Goal: Task Accomplishment & Management: Complete application form

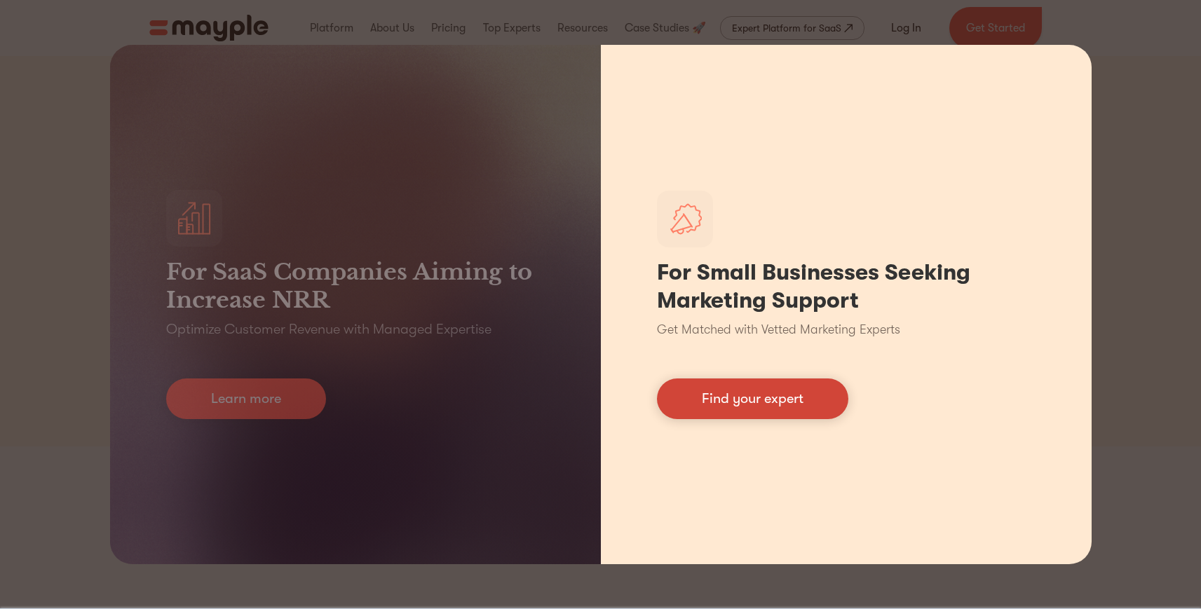
click at [783, 382] on link "Find your expert" at bounding box center [752, 399] width 191 height 41
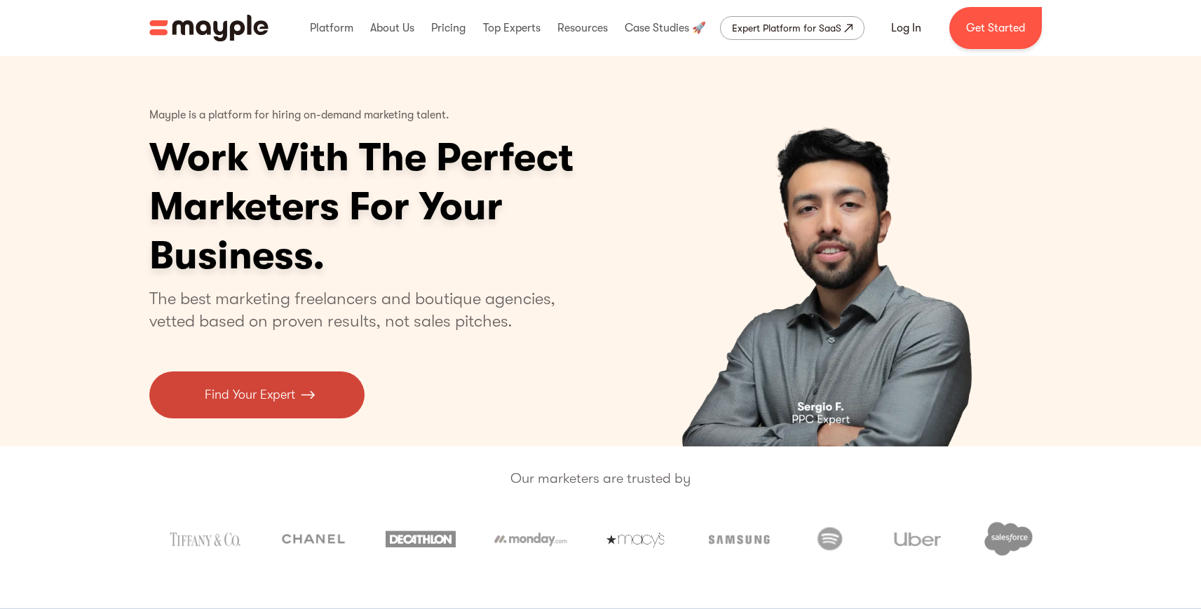
click at [264, 377] on link "Find Your Expert" at bounding box center [256, 395] width 215 height 47
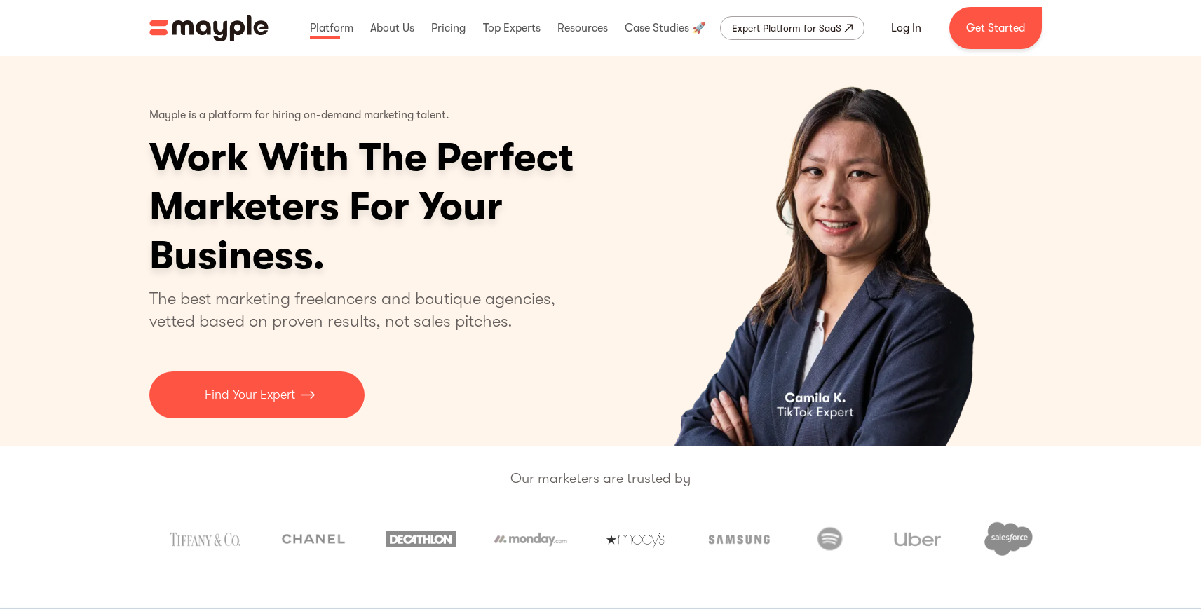
click at [191, 27] on img "home" at bounding box center [208, 28] width 119 height 27
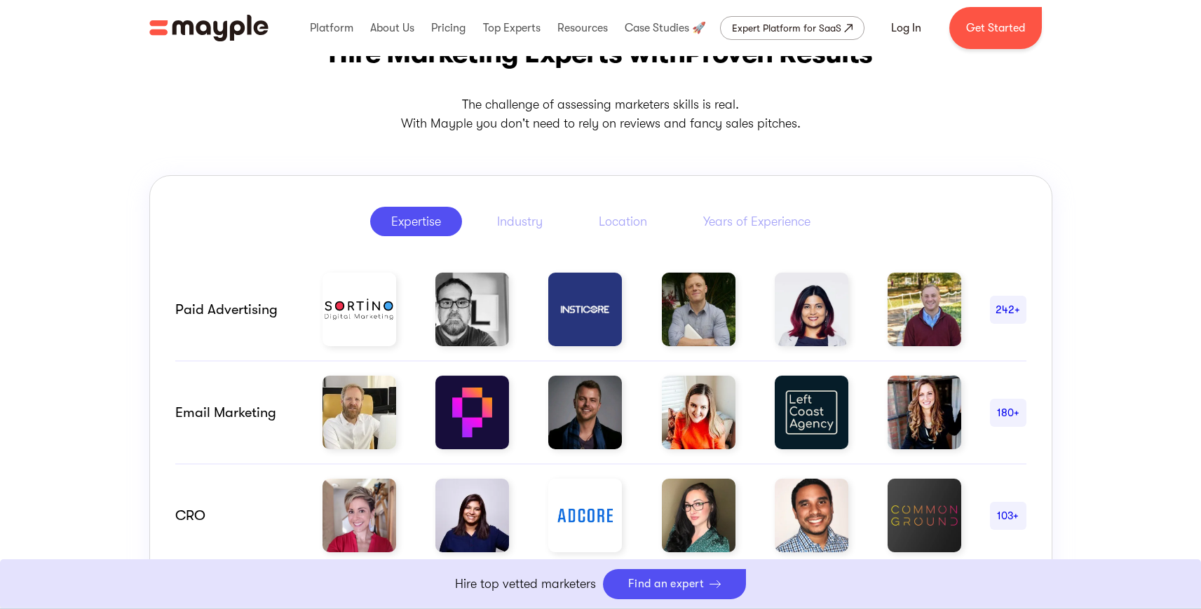
scroll to position [558, 0]
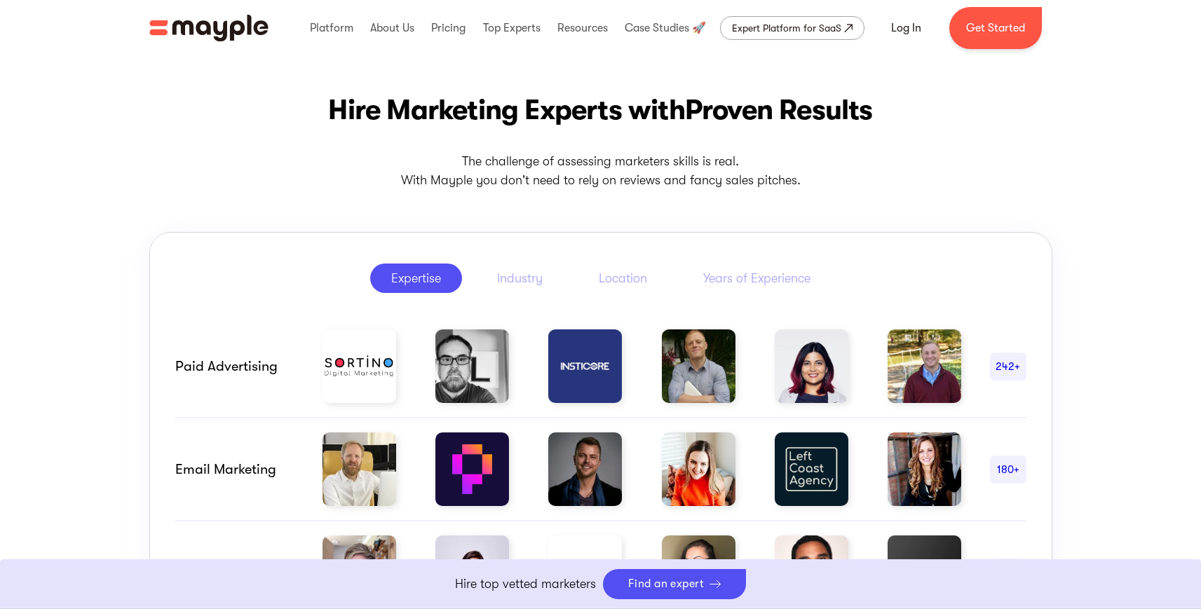
click at [1008, 373] on div "242+" at bounding box center [1008, 366] width 36 height 17
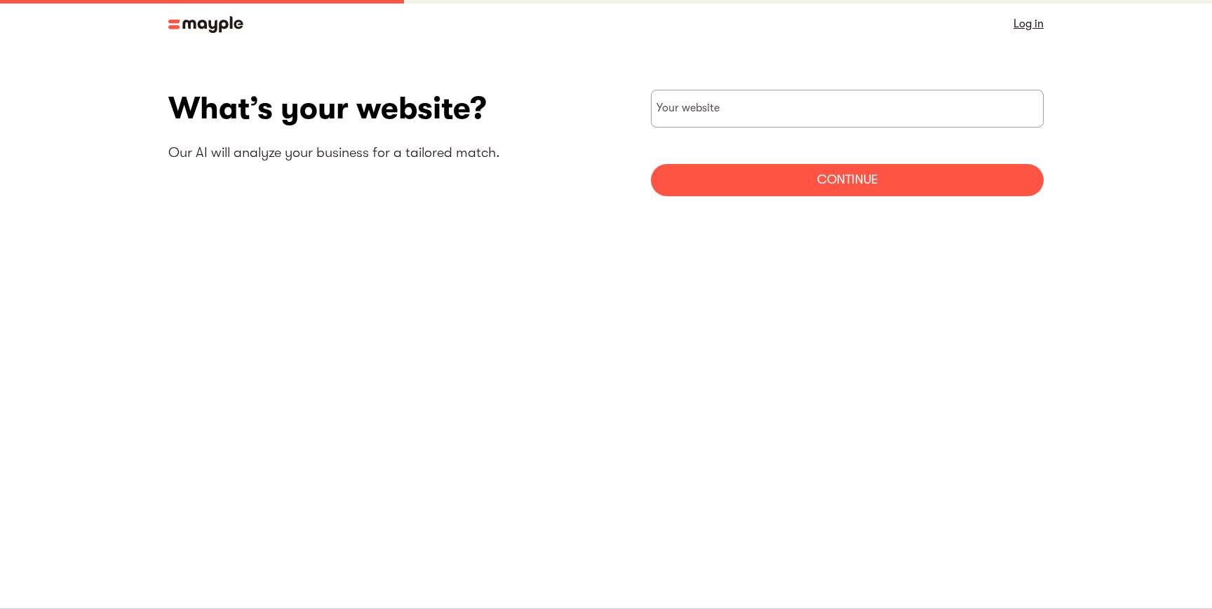
click at [1037, 15] on link "Log in" at bounding box center [1028, 24] width 30 height 20
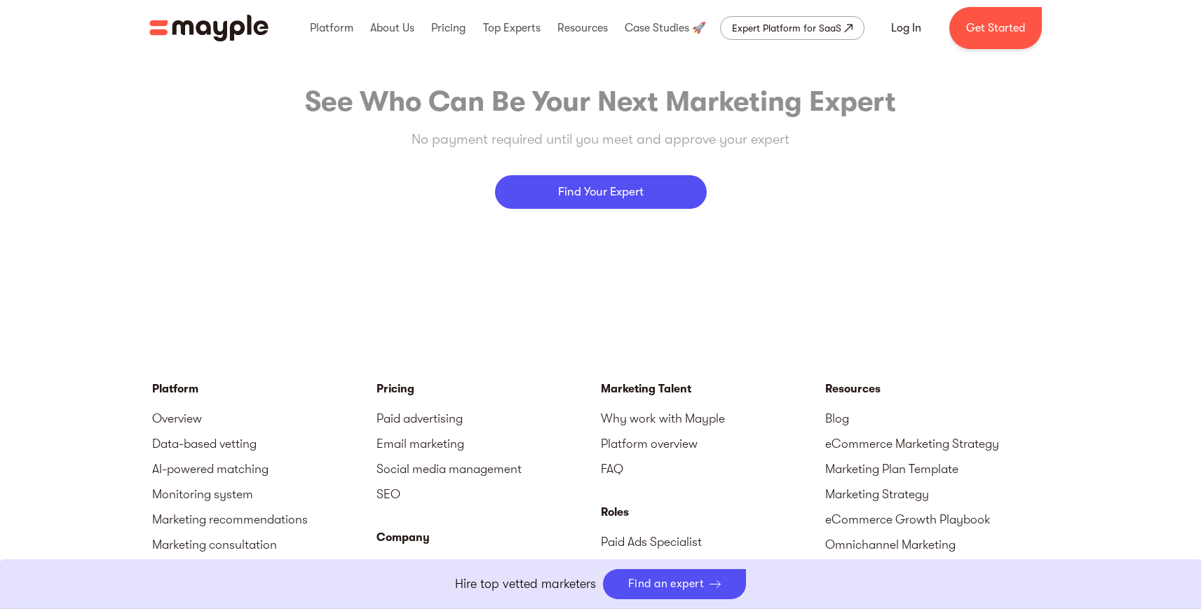
scroll to position [6382, 0]
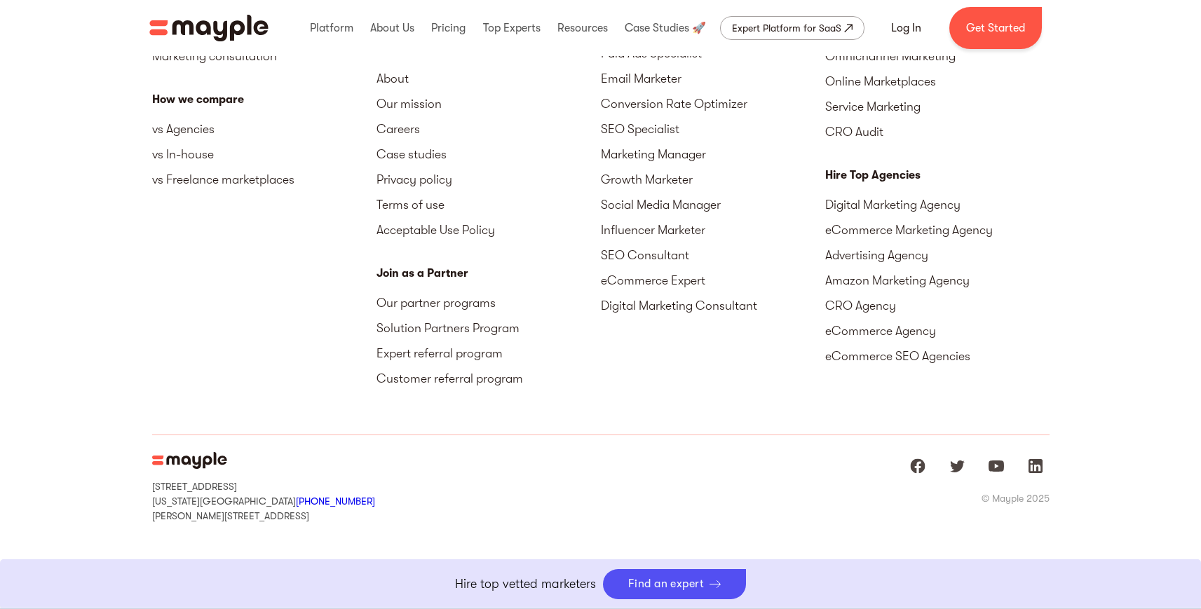
click at [428, 270] on div "Join as a Partner" at bounding box center [489, 273] width 224 height 17
click at [430, 309] on link "Our partner programs" at bounding box center [489, 302] width 224 height 25
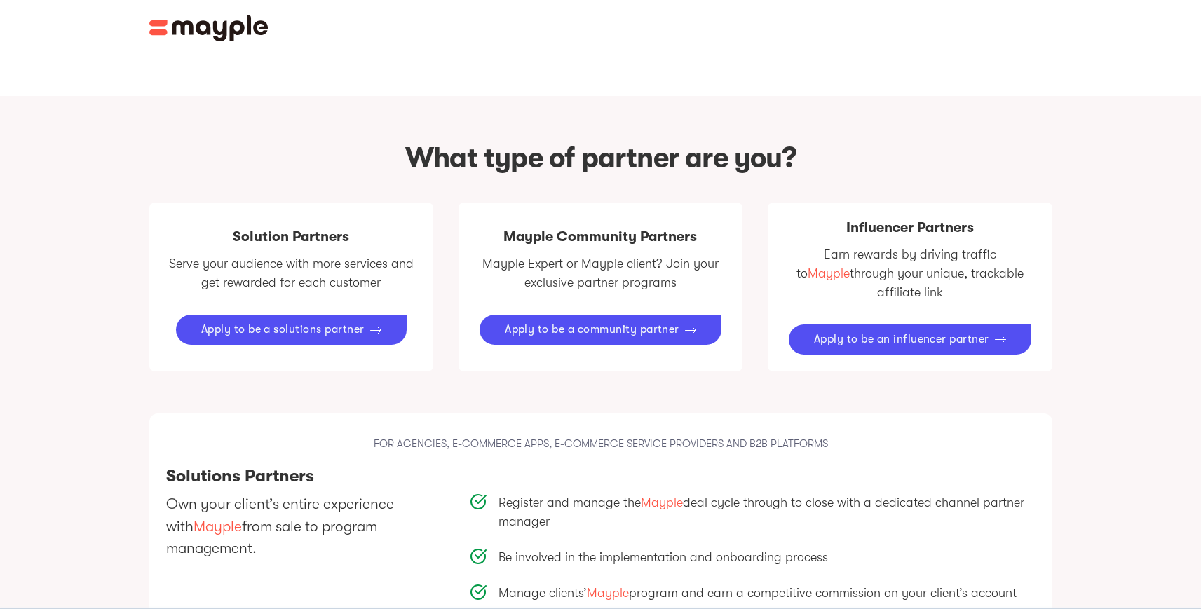
scroll to position [701, 0]
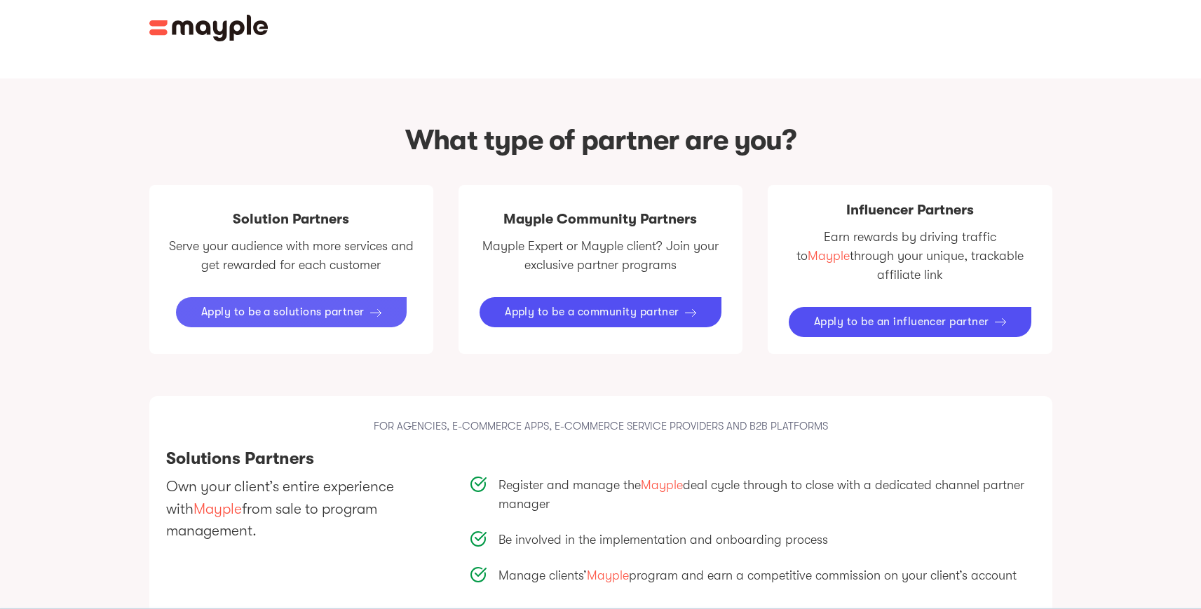
click at [281, 306] on div "Apply to be a solutions partner" at bounding box center [282, 312] width 163 height 13
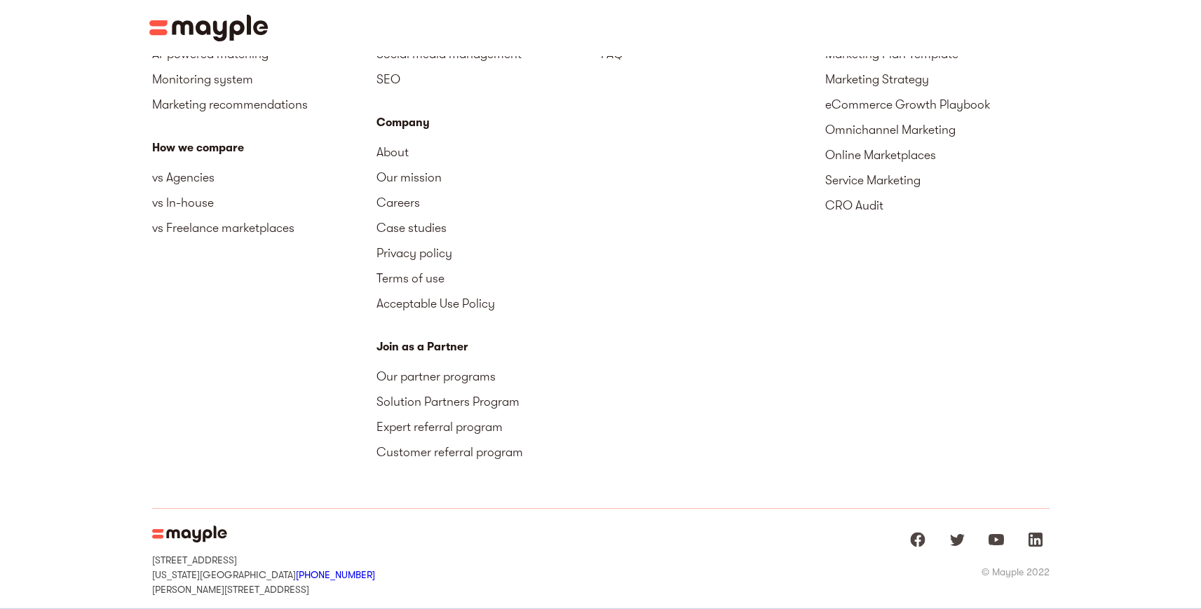
scroll to position [2450, 0]
